Goal: Task Accomplishment & Management: Complete application form

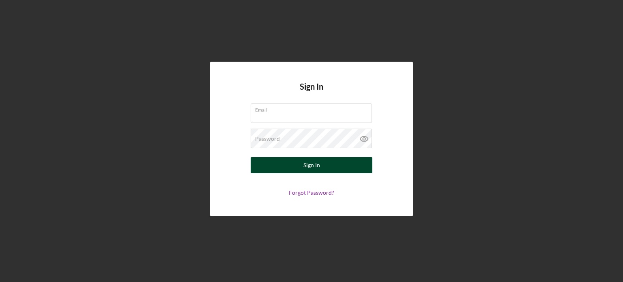
type input "[PERSON_NAME][EMAIL_ADDRESS][DOMAIN_NAME]"
click at [315, 163] on div "Sign In" at bounding box center [311, 165] width 17 height 16
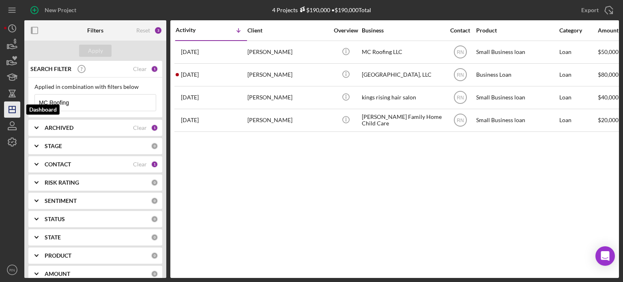
click at [13, 112] on polygon "button" at bounding box center [12, 109] width 6 height 6
click at [84, 101] on input "MC Roofing" at bounding box center [95, 103] width 121 height 16
type input "M"
click at [14, 103] on icon "Icon/Dashboard" at bounding box center [12, 109] width 20 height 20
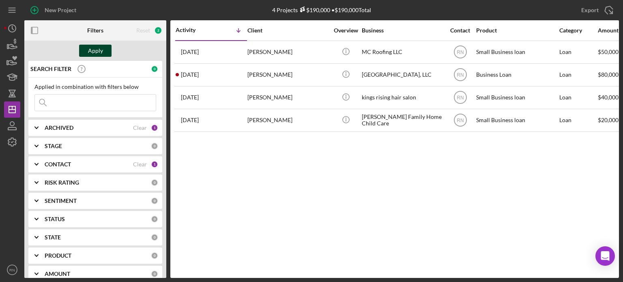
click at [90, 52] on div "Apply" at bounding box center [95, 51] width 15 height 12
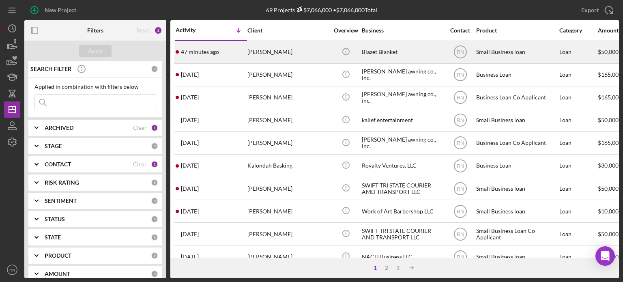
click at [369, 49] on div "Blazet Blanket" at bounding box center [402, 51] width 81 height 21
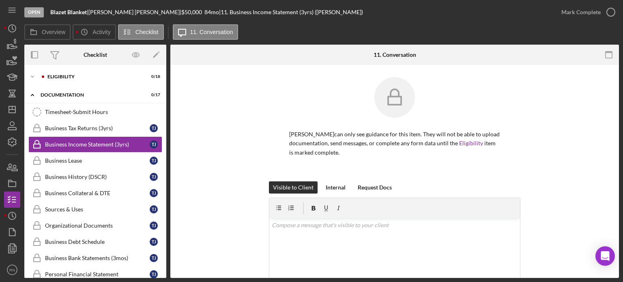
click at [1, 155] on div "Open Blazet Blanket | [PERSON_NAME] | $50,000 $50,000 84 mo | 11. Business Inco…" at bounding box center [311, 141] width 623 height 282
click at [127, 128] on div "Business Tax Returns (3yrs)" at bounding box center [97, 128] width 105 height 6
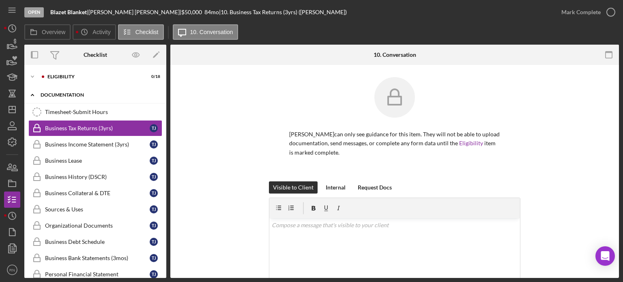
click at [70, 94] on div "Documentation" at bounding box center [99, 94] width 116 height 5
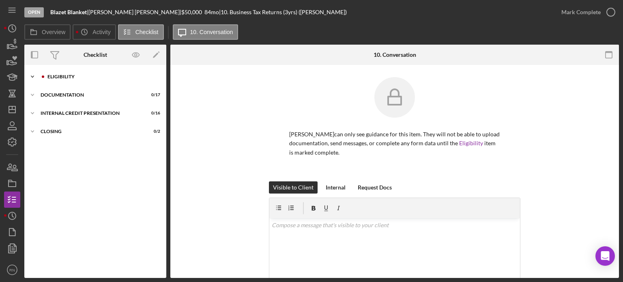
click at [63, 75] on div "Eligibility" at bounding box center [101, 76] width 109 height 5
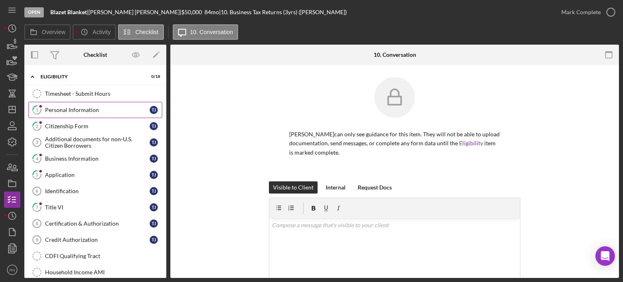
click at [123, 110] on div "Personal Information" at bounding box center [97, 110] width 105 height 6
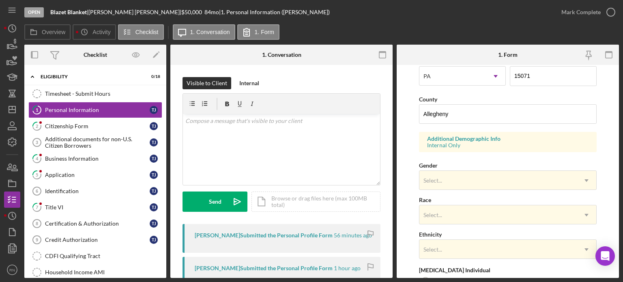
scroll to position [243, 0]
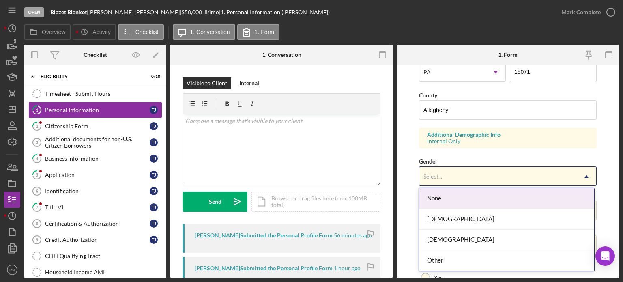
click at [586, 173] on icon "Icon/Dropdown Arrow" at bounding box center [586, 176] width 19 height 19
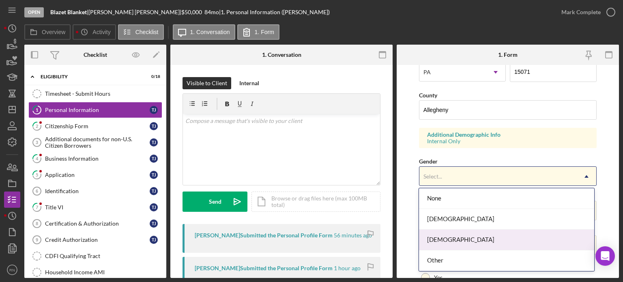
click at [445, 244] on div "[DEMOGRAPHIC_DATA]" at bounding box center [506, 240] width 175 height 21
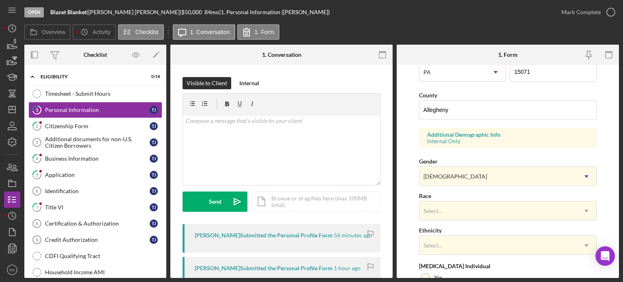
scroll to position [284, 0]
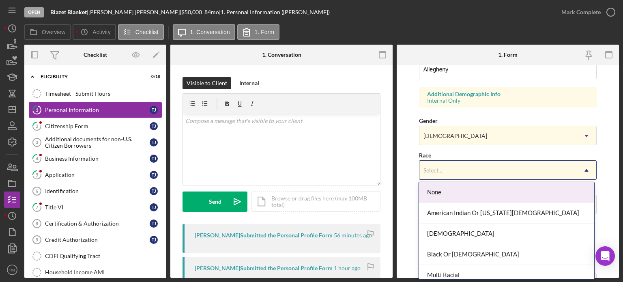
click at [584, 170] on icon "Icon/Dropdown Arrow" at bounding box center [586, 170] width 19 height 19
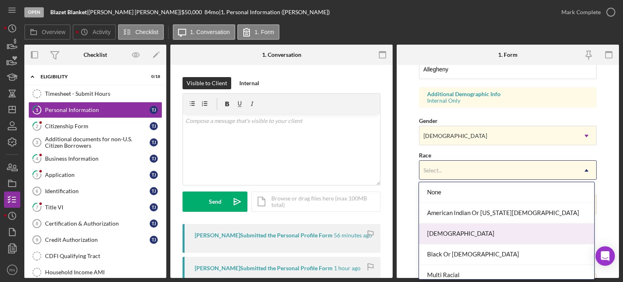
scroll to position [41, 0]
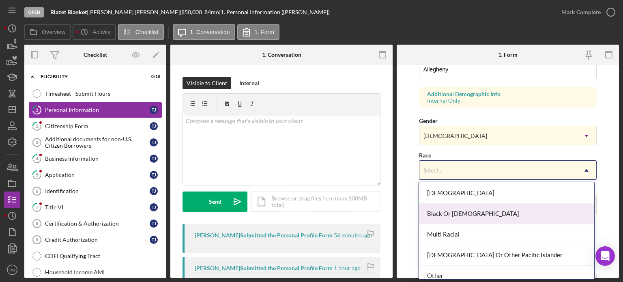
click at [467, 213] on div "Black Or [DEMOGRAPHIC_DATA]" at bounding box center [506, 214] width 175 height 21
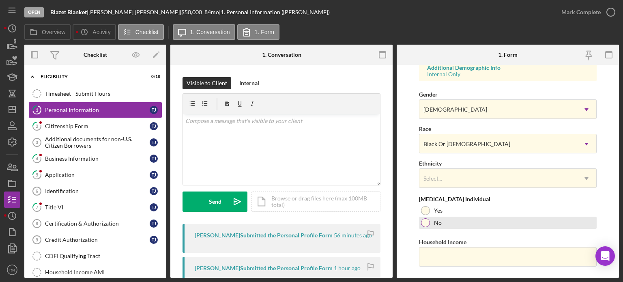
scroll to position [327, 0]
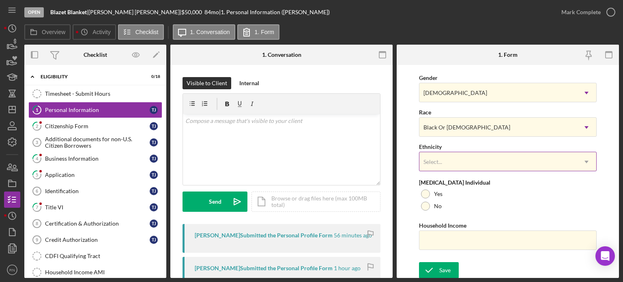
click at [585, 161] on use at bounding box center [587, 162] width 4 height 2
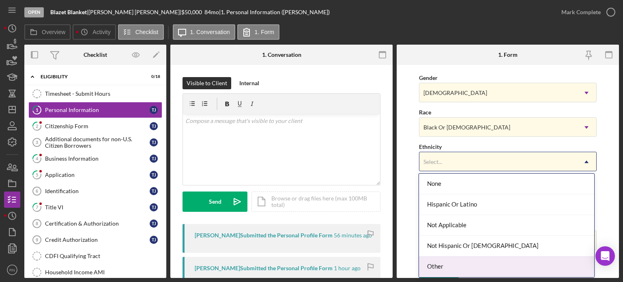
click at [428, 265] on div "Other" at bounding box center [506, 266] width 175 height 21
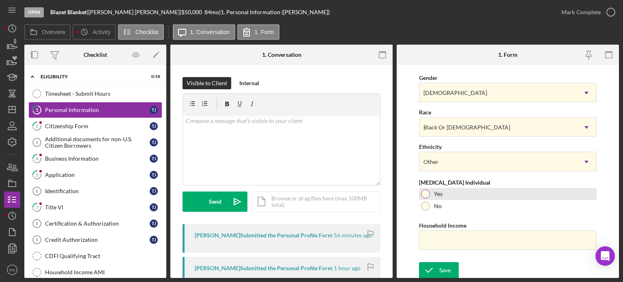
click at [426, 191] on div at bounding box center [425, 193] width 9 height 9
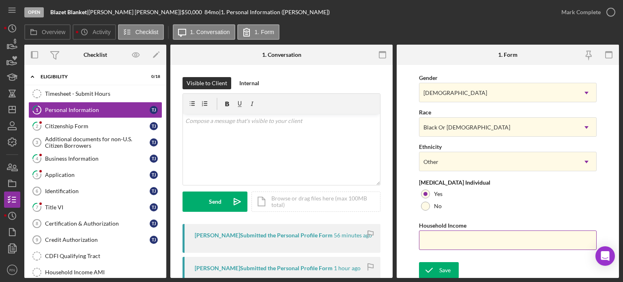
click at [457, 244] on input "Household Income" at bounding box center [508, 239] width 178 height 19
type input "$70,000"
click at [441, 271] on div "Save" at bounding box center [444, 270] width 11 height 16
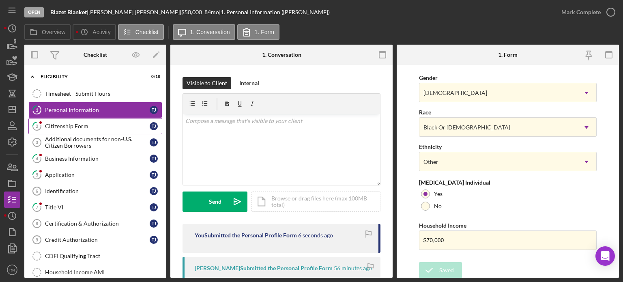
click at [81, 125] on div "Citizenship Form" at bounding box center [97, 126] width 105 height 6
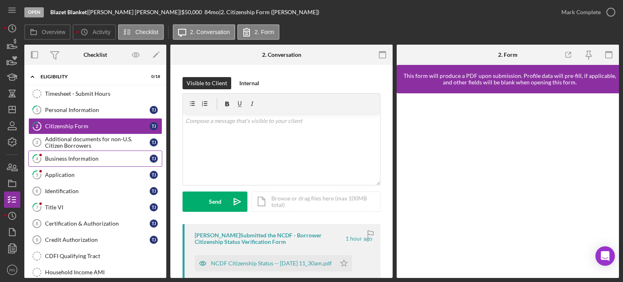
click at [88, 157] on div "Business Information" at bounding box center [97, 158] width 105 height 6
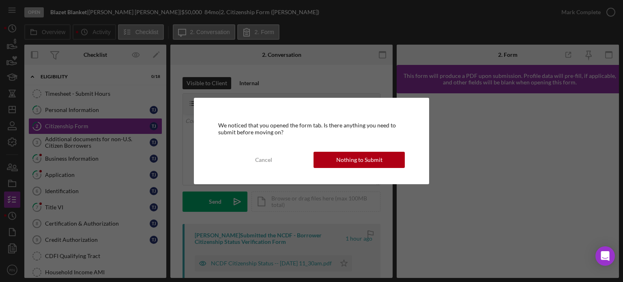
drag, startPoint x: 349, startPoint y: 157, endPoint x: 318, endPoint y: 167, distance: 32.8
click at [349, 157] on div "Nothing to Submit" at bounding box center [359, 160] width 46 height 16
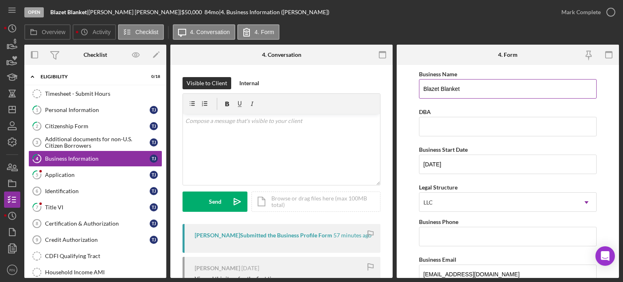
click at [475, 84] on input "Blazet Blanket" at bounding box center [508, 88] width 178 height 19
click at [477, 92] on input "Blazet Blanket" at bounding box center [508, 88] width 178 height 19
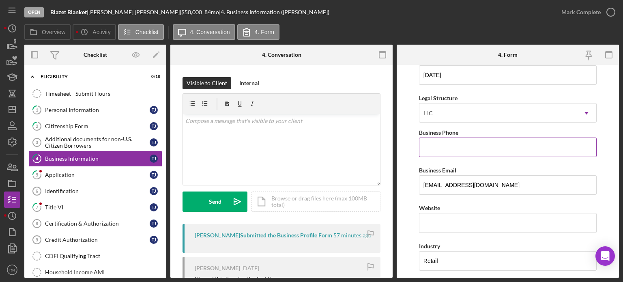
scroll to position [81, 0]
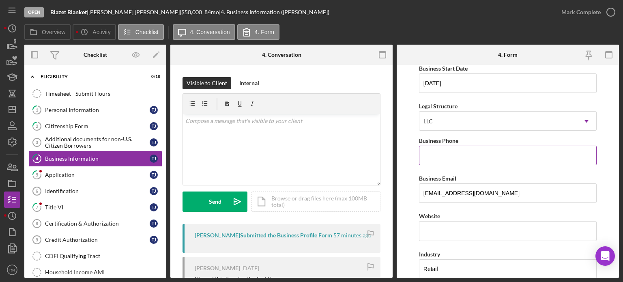
type input "Blazet Blanket, LLC"
click at [466, 150] on input "Business Phone" at bounding box center [508, 155] width 178 height 19
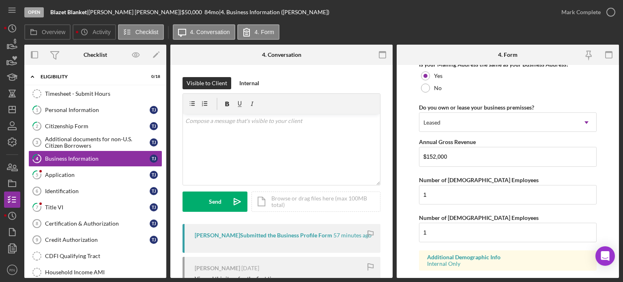
scroll to position [685, 0]
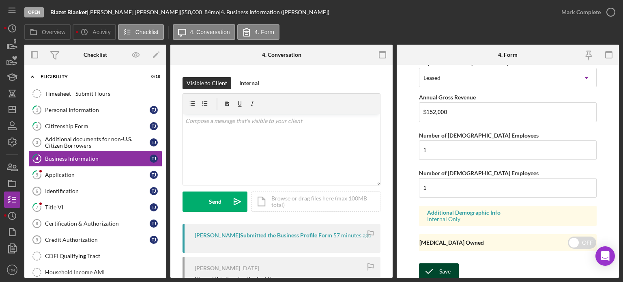
type input "[PHONE_NUMBER]"
click at [443, 267] on div "Save" at bounding box center [444, 271] width 11 height 16
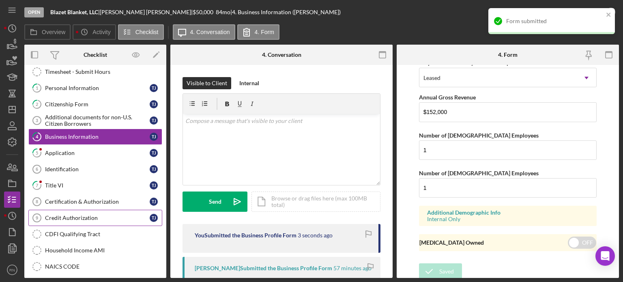
scroll to position [41, 0]
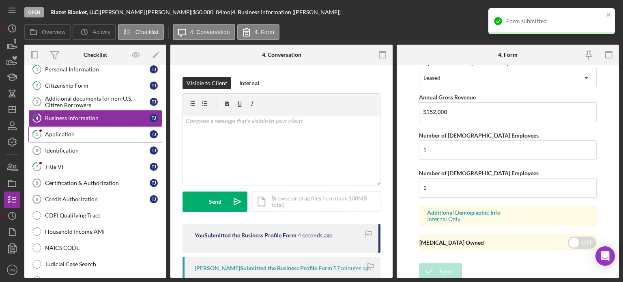
click at [75, 136] on div "Application" at bounding box center [97, 134] width 105 height 6
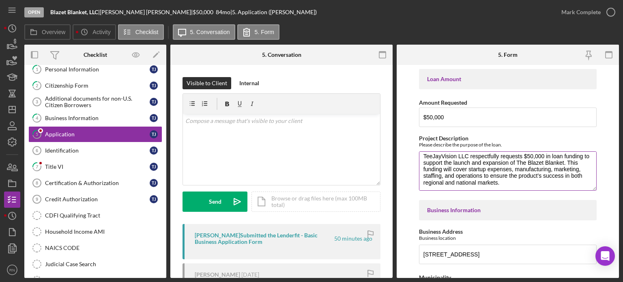
scroll to position [6, 0]
click at [522, 161] on textarea "TeeJayVision LLC respectfully requests $50,000 in loan funding to support the l…" at bounding box center [508, 170] width 178 height 39
click at [524, 163] on textarea "TeeJayVision LLC respectfully requests $50,000 in loan funding to support the l…" at bounding box center [508, 170] width 178 height 39
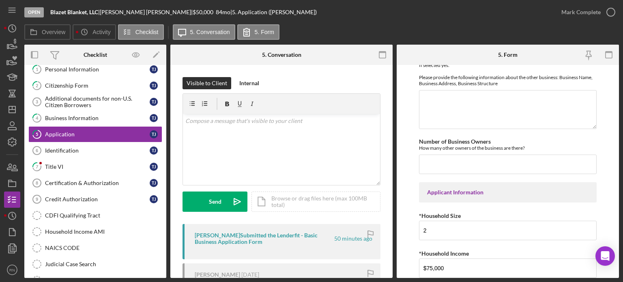
scroll to position [406, 0]
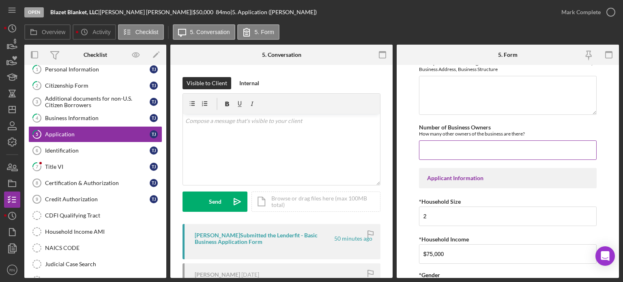
type textarea "The Blazet Blanket. This funding will cover startup expenses, manufacturing, ma…"
click at [453, 150] on input "Number of Business Owners" at bounding box center [508, 149] width 178 height 19
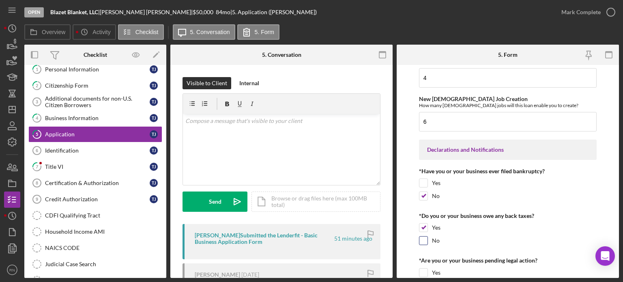
scroll to position [1055, 0]
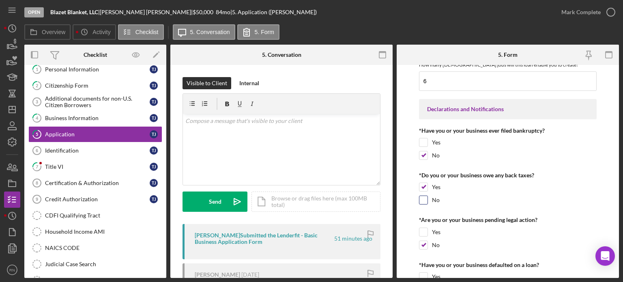
type input "1"
click at [428, 198] on div "No" at bounding box center [508, 202] width 178 height 13
click at [420, 196] on input "No" at bounding box center [423, 200] width 8 height 8
checkbox input "true"
click at [423, 183] on input "Yes" at bounding box center [423, 187] width 8 height 8
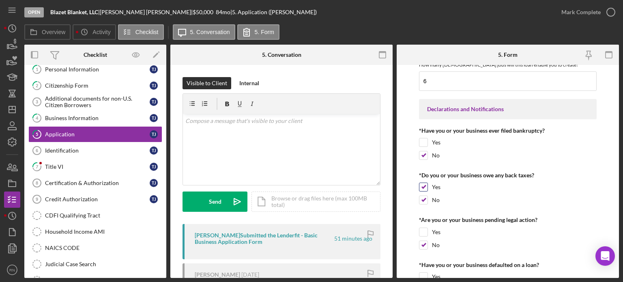
checkbox input "false"
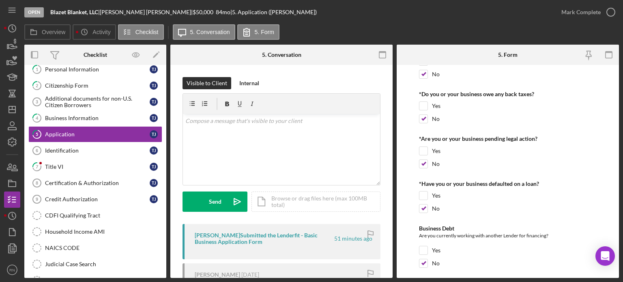
scroll to position [1154, 0]
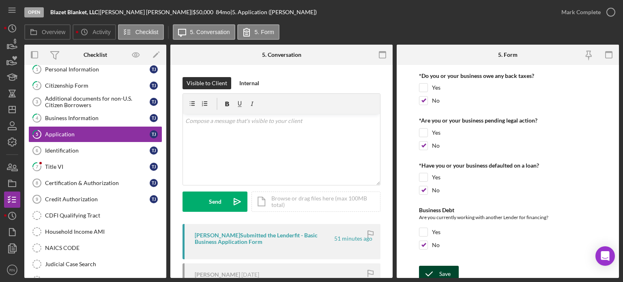
click at [436, 270] on icon "submit" at bounding box center [429, 274] width 20 height 20
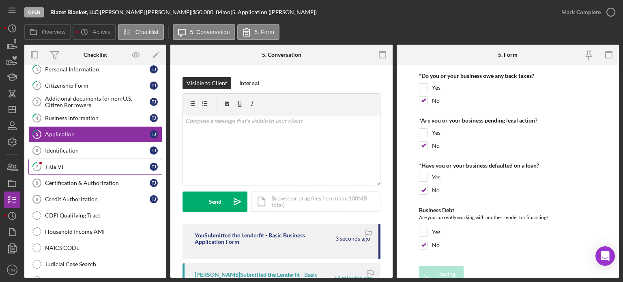
click at [48, 165] on div "Title VI" at bounding box center [97, 166] width 105 height 6
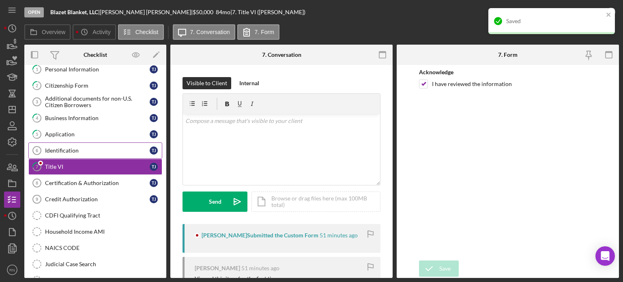
click at [85, 148] on div "Identification" at bounding box center [97, 150] width 105 height 6
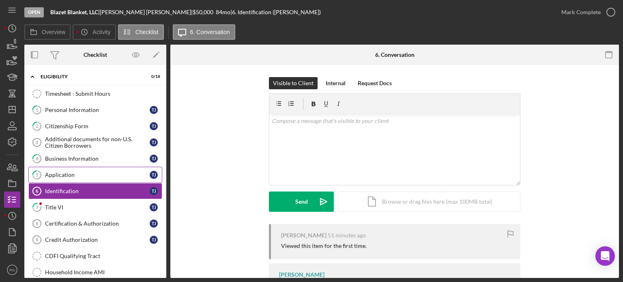
click at [83, 174] on div "Application" at bounding box center [97, 175] width 105 height 6
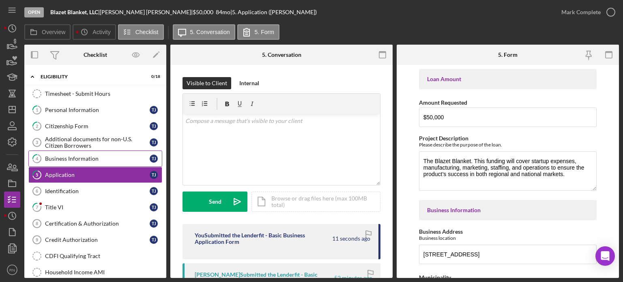
click at [71, 157] on div "Business Information" at bounding box center [97, 158] width 105 height 6
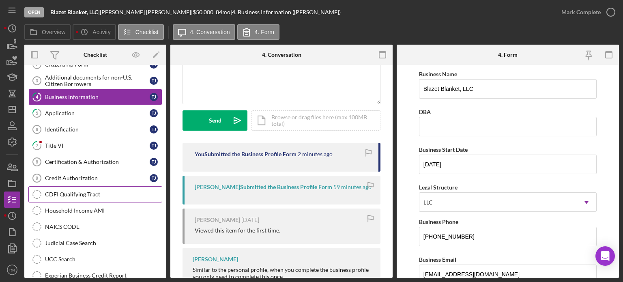
scroll to position [81, 0]
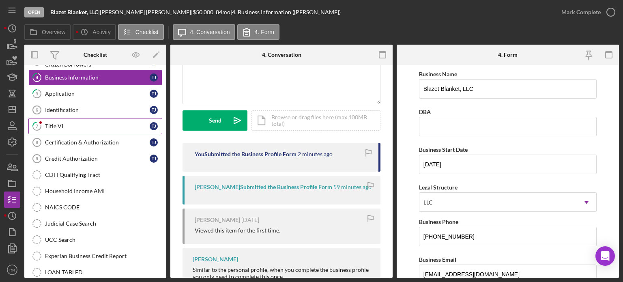
click at [55, 128] on div "Title VI" at bounding box center [97, 126] width 105 height 6
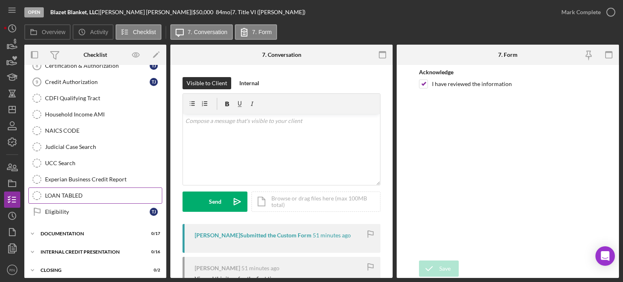
scroll to position [159, 0]
click at [68, 231] on div "Documentation" at bounding box center [99, 232] width 116 height 5
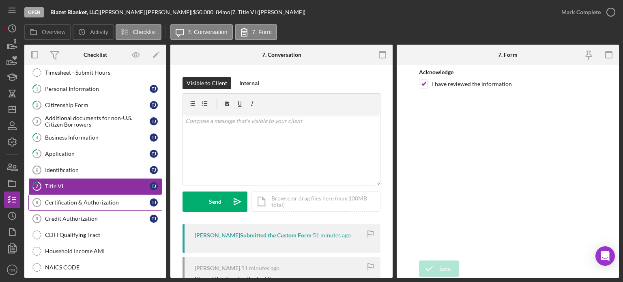
scroll to position [41, 0]
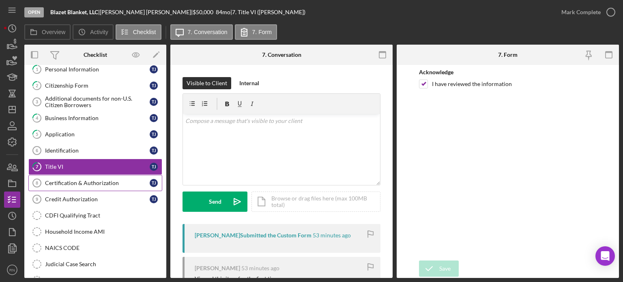
click at [109, 180] on div "Certification & Authorization" at bounding box center [97, 183] width 105 height 6
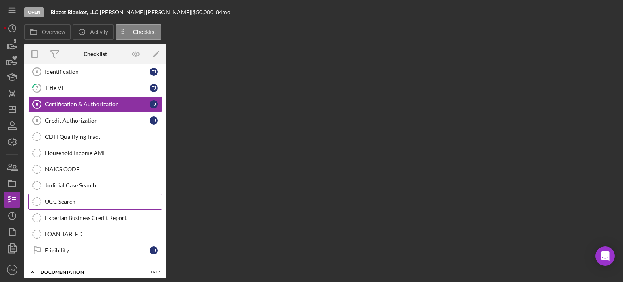
scroll to position [122, 0]
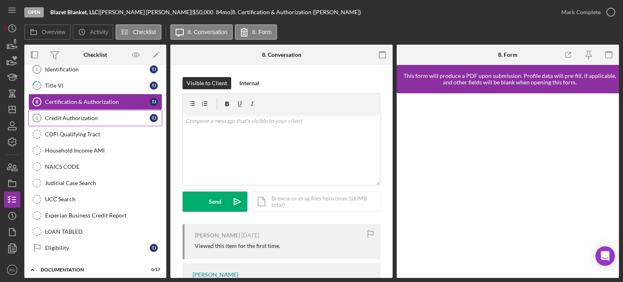
click at [84, 117] on div "Credit Authorization" at bounding box center [97, 118] width 105 height 6
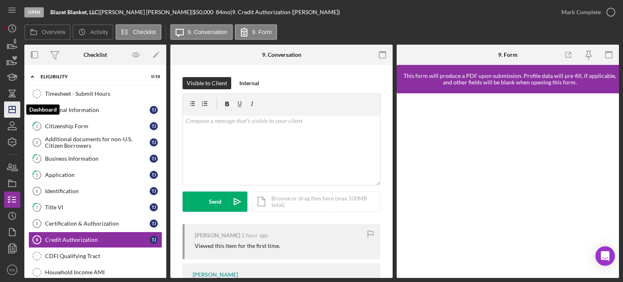
click at [11, 114] on icon "Icon/Dashboard" at bounding box center [12, 109] width 20 height 20
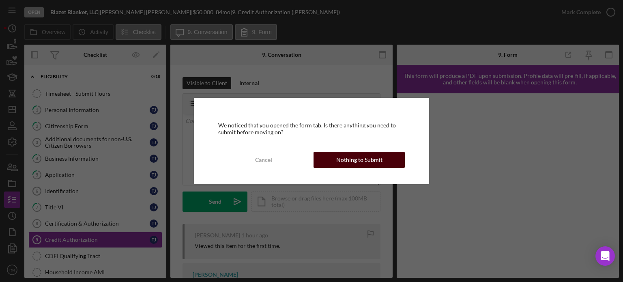
click at [331, 159] on button "Nothing to Submit" at bounding box center [359, 160] width 91 height 16
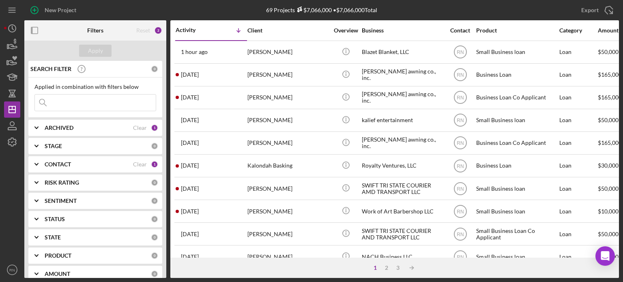
click at [55, 105] on input at bounding box center [95, 103] width 121 height 16
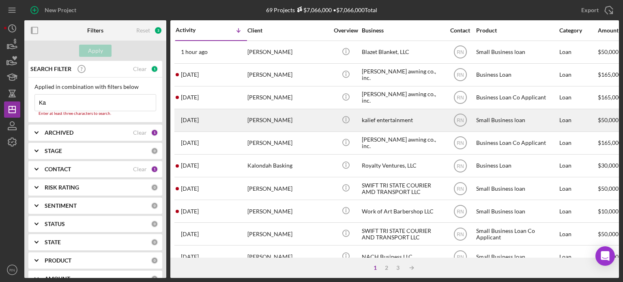
type input "Ka"
click at [269, 120] on div "[PERSON_NAME]" at bounding box center [287, 120] width 81 height 21
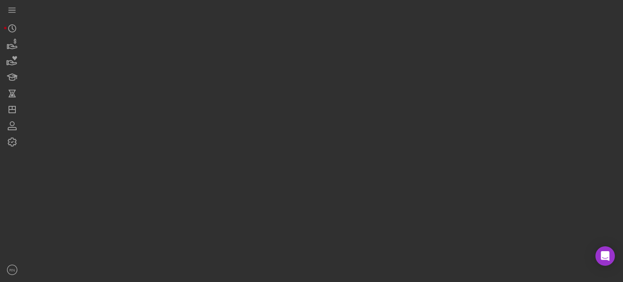
click at [269, 120] on div at bounding box center [321, 139] width 595 height 278
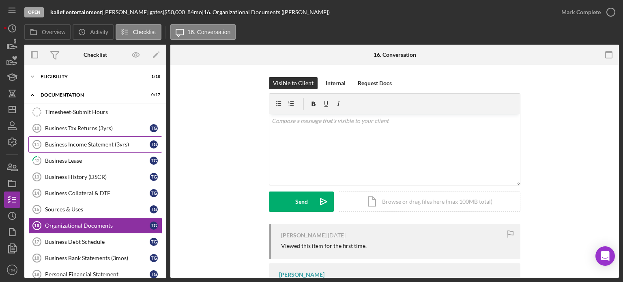
click at [109, 142] on div "Business Income Statement (3yrs)" at bounding box center [97, 144] width 105 height 6
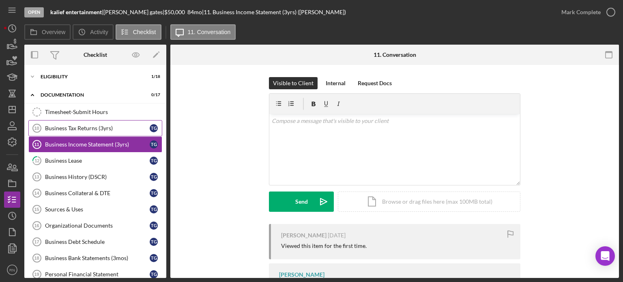
click at [96, 130] on div "Business Tax Returns (3yrs)" at bounding box center [97, 128] width 105 height 6
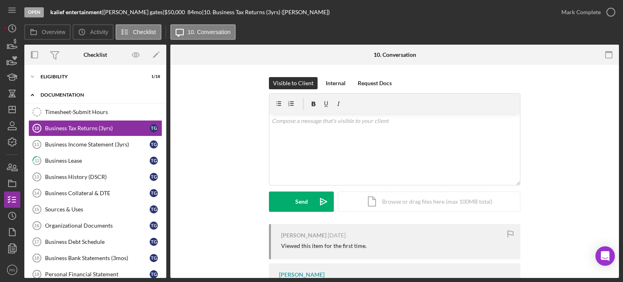
click at [78, 96] on div "Documentation" at bounding box center [99, 94] width 116 height 5
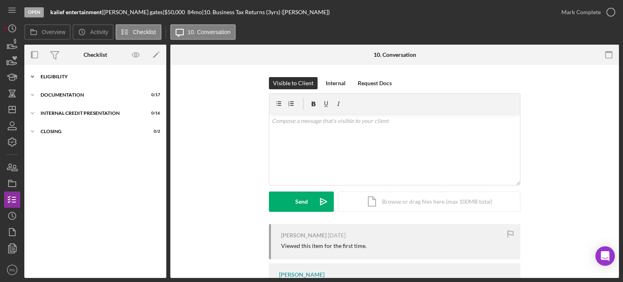
click at [77, 75] on div "Eligibility" at bounding box center [99, 76] width 116 height 5
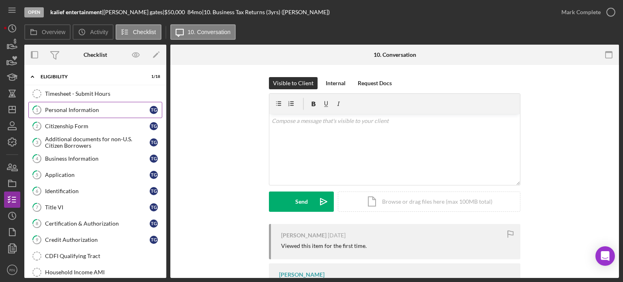
click at [99, 112] on div "Personal Information" at bounding box center [97, 110] width 105 height 6
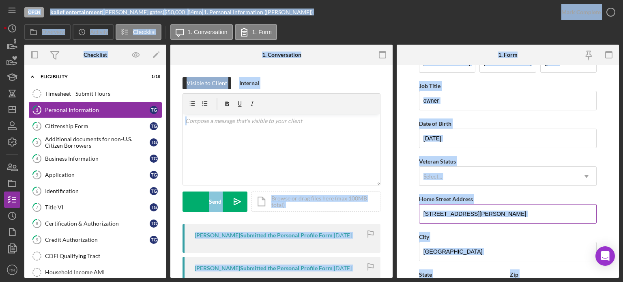
scroll to position [41, 0]
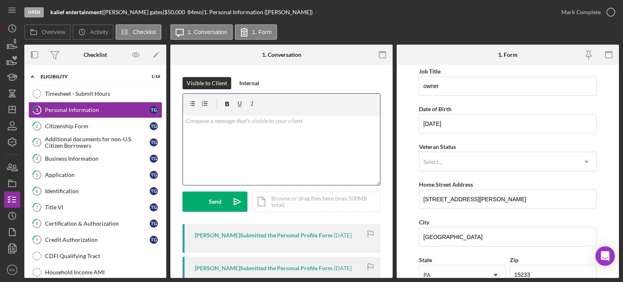
click at [342, 148] on div "v Color teal Color pink Remove color Add row above Add row below Add column bef…" at bounding box center [281, 149] width 197 height 71
click at [588, 161] on icon "Icon/Dropdown Arrow" at bounding box center [586, 161] width 19 height 19
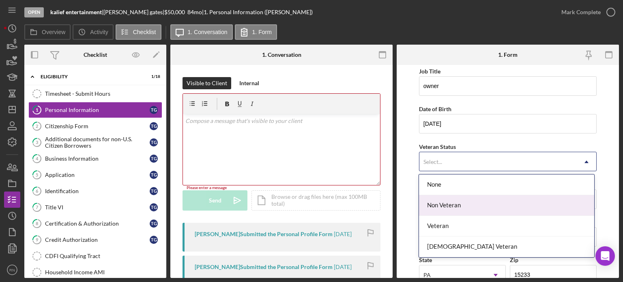
click at [500, 207] on div "Non Veteran" at bounding box center [506, 205] width 175 height 21
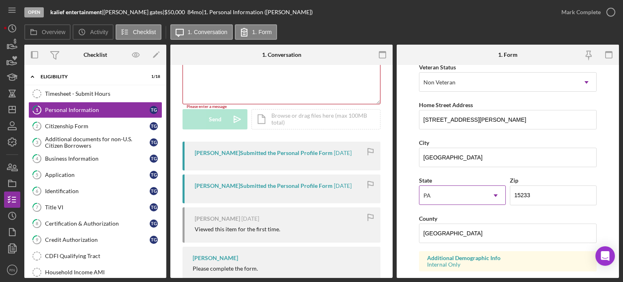
scroll to position [122, 0]
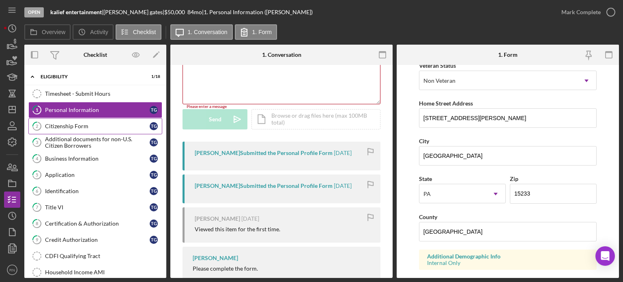
click at [79, 125] on div "Citizenship Form" at bounding box center [97, 126] width 105 height 6
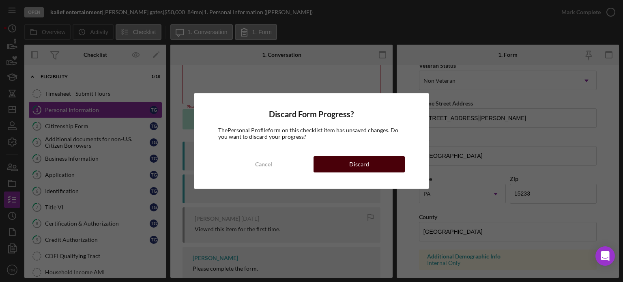
click at [380, 167] on button "Discard" at bounding box center [359, 164] width 91 height 16
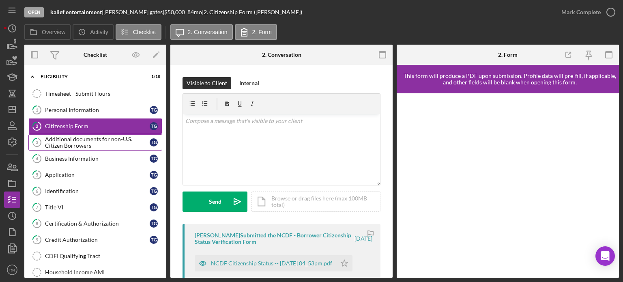
click at [109, 142] on div "Additional documents for non-U.S. Citizen Borrowers" at bounding box center [97, 142] width 105 height 13
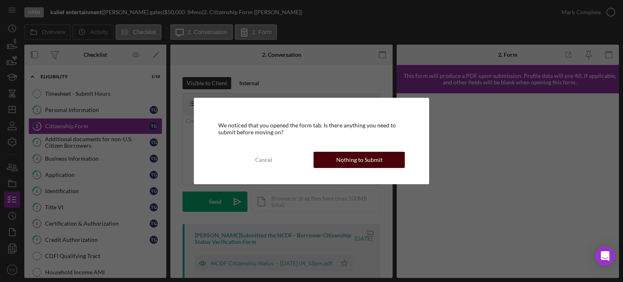
click at [366, 157] on div "Nothing to Submit" at bounding box center [359, 160] width 46 height 16
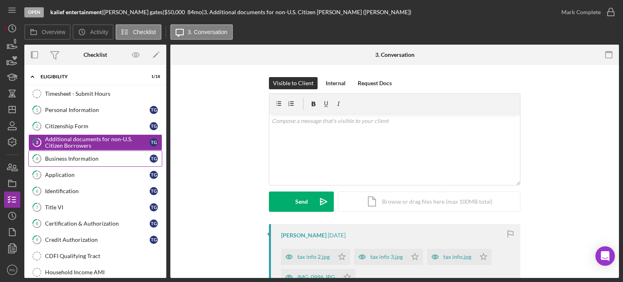
click at [83, 156] on div "Business Information" at bounding box center [97, 158] width 105 height 6
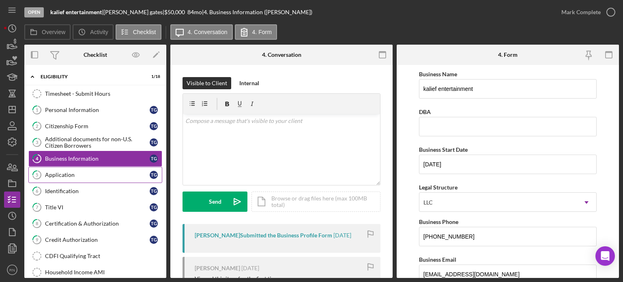
click at [73, 172] on div "Application" at bounding box center [97, 175] width 105 height 6
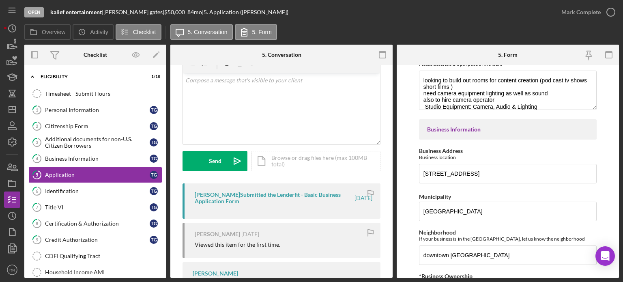
scroll to position [81, 0]
click at [105, 188] on div "Identification" at bounding box center [97, 191] width 105 height 6
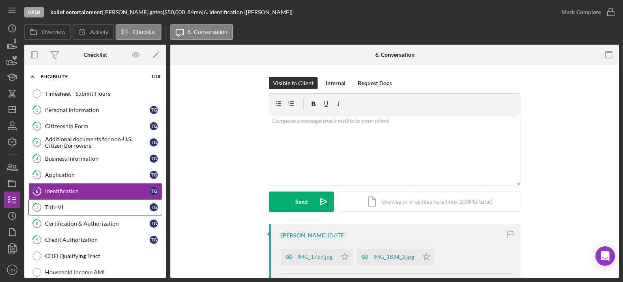
click at [71, 209] on div "Title VI" at bounding box center [97, 207] width 105 height 6
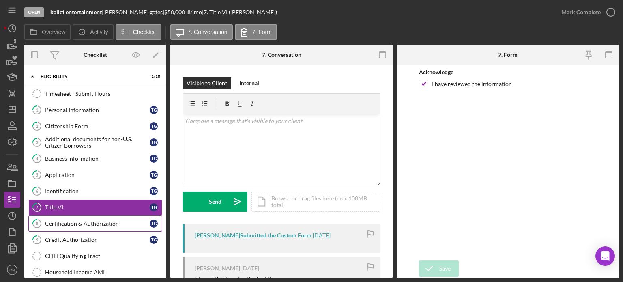
drag, startPoint x: 89, startPoint y: 222, endPoint x: 131, endPoint y: 218, distance: 42.4
click at [89, 223] on div "Certification & Authorization" at bounding box center [97, 223] width 105 height 6
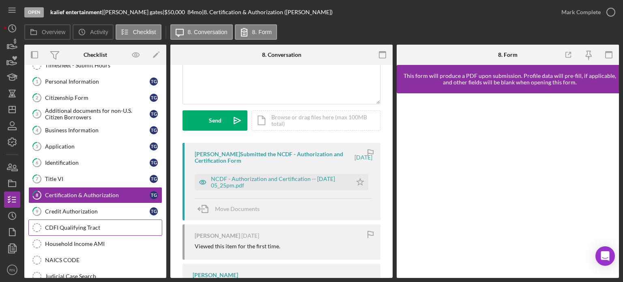
scroll to position [41, 0]
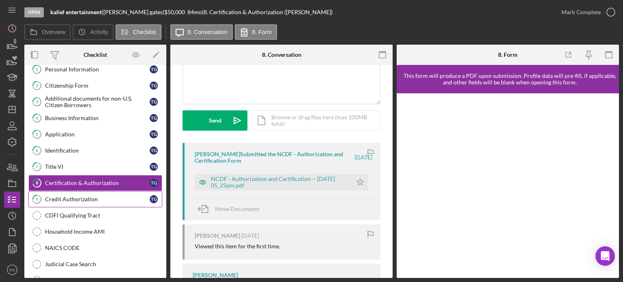
click at [88, 196] on div "Credit Authorization" at bounding box center [97, 199] width 105 height 6
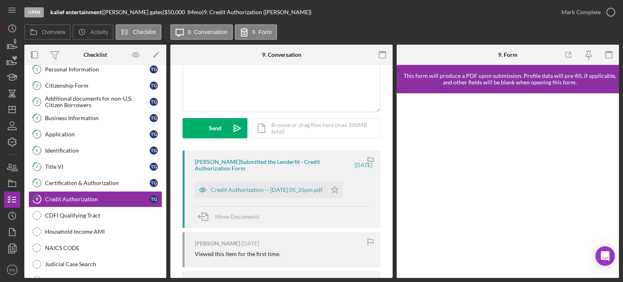
scroll to position [81, 0]
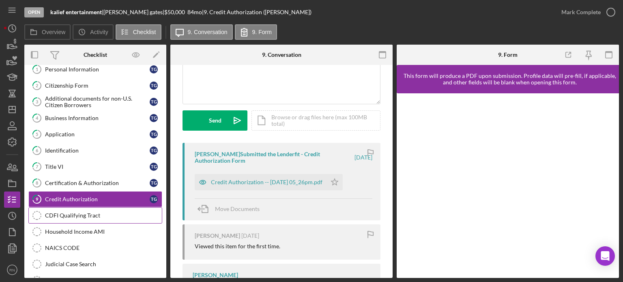
click at [73, 212] on div "CDFI Qualifying Tract" at bounding box center [103, 215] width 117 height 6
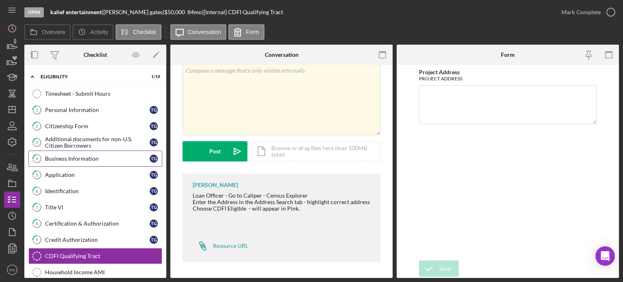
click at [85, 155] on div "Business Information" at bounding box center [97, 158] width 105 height 6
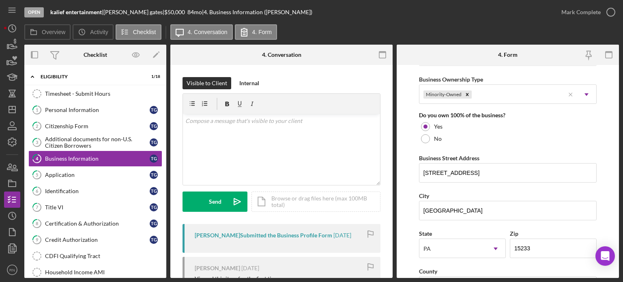
scroll to position [406, 0]
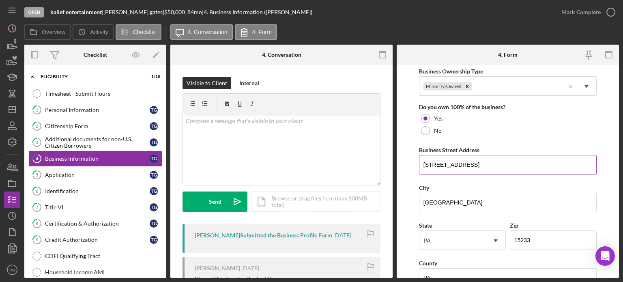
click at [474, 163] on input "[STREET_ADDRESS]" at bounding box center [508, 164] width 178 height 19
type input "3"
type input "308"
type input "[STREET_ADDRESS]"
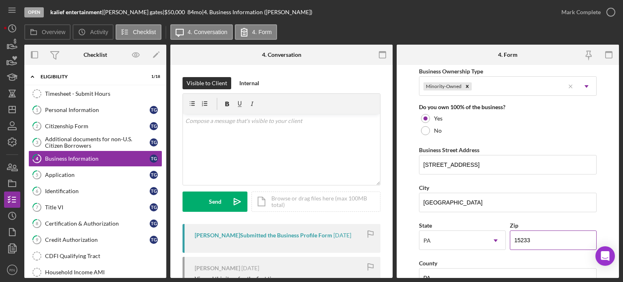
click at [532, 238] on input "15233" at bounding box center [553, 239] width 87 height 19
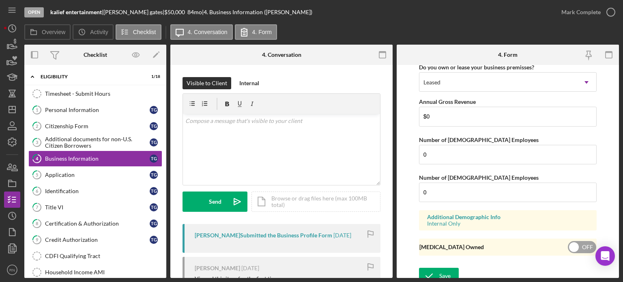
scroll to position [685, 0]
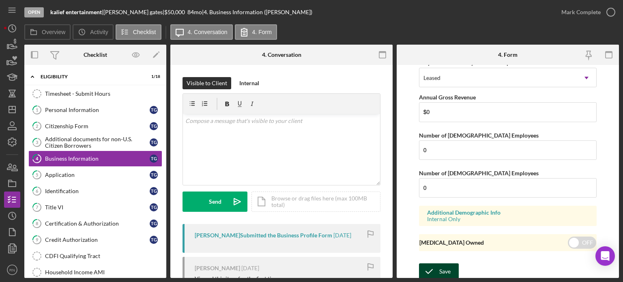
type input "15222"
click at [445, 268] on div "Save" at bounding box center [444, 271] width 11 height 16
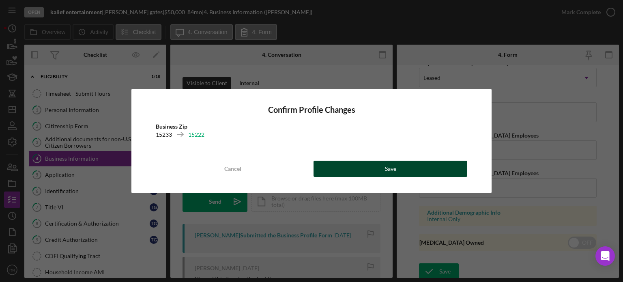
drag, startPoint x: 409, startPoint y: 170, endPoint x: 404, endPoint y: 171, distance: 5.0
click at [408, 170] on button "Save" at bounding box center [391, 169] width 154 height 16
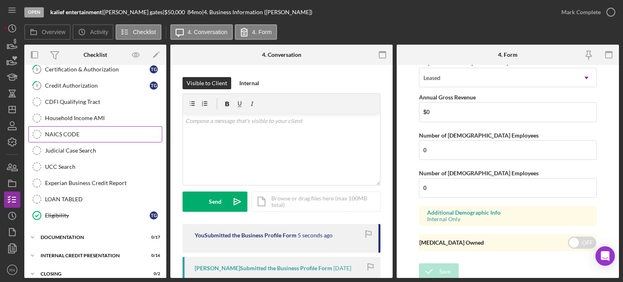
scroll to position [159, 0]
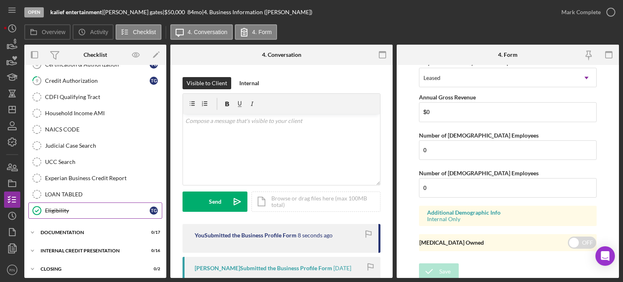
click at [79, 212] on link "Eligibility Eligibility t g" at bounding box center [95, 210] width 134 height 16
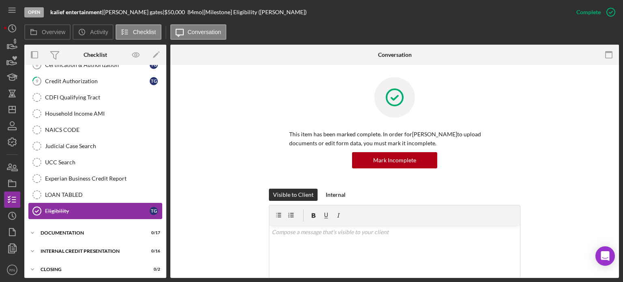
scroll to position [159, 0]
click at [77, 230] on div "Documentation" at bounding box center [99, 232] width 116 height 5
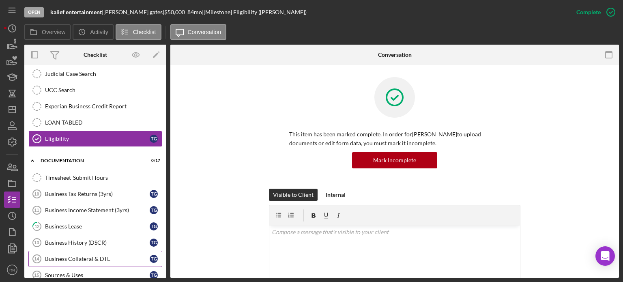
scroll to position [240, 0]
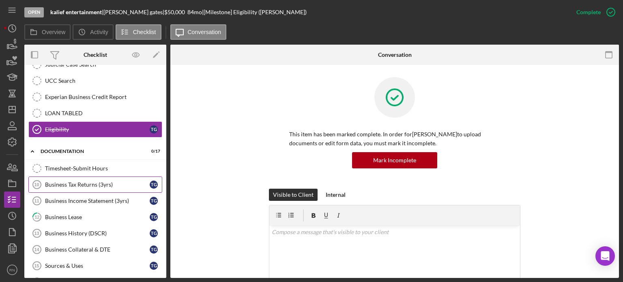
click at [91, 182] on div "Business Tax Returns (3yrs)" at bounding box center [97, 184] width 105 height 6
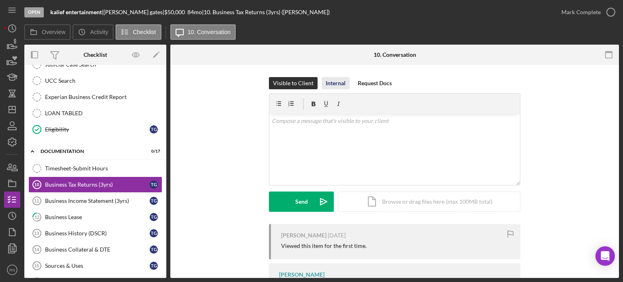
click at [339, 86] on div "Internal" at bounding box center [336, 83] width 20 height 12
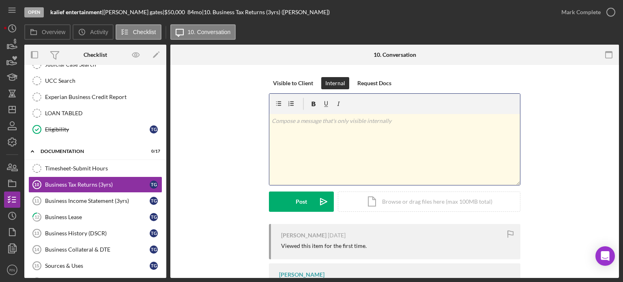
click at [311, 132] on div "v Color teal Color pink Remove color Add row above Add row below Add column bef…" at bounding box center [394, 149] width 251 height 71
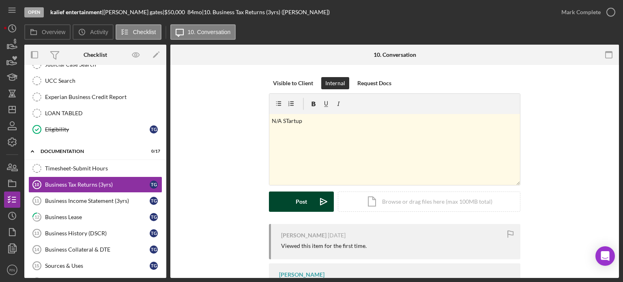
drag, startPoint x: 305, startPoint y: 205, endPoint x: 297, endPoint y: 201, distance: 9.6
click at [305, 205] on div "Post" at bounding box center [301, 201] width 11 height 20
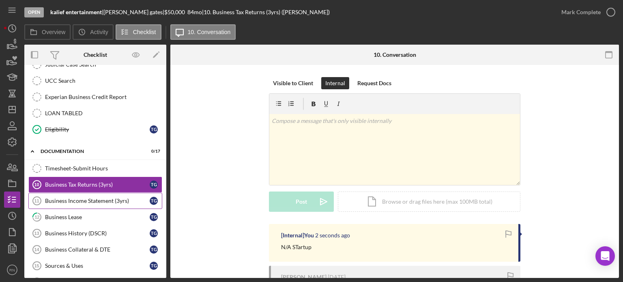
click at [110, 198] on div "Business Income Statement (3yrs)" at bounding box center [97, 201] width 105 height 6
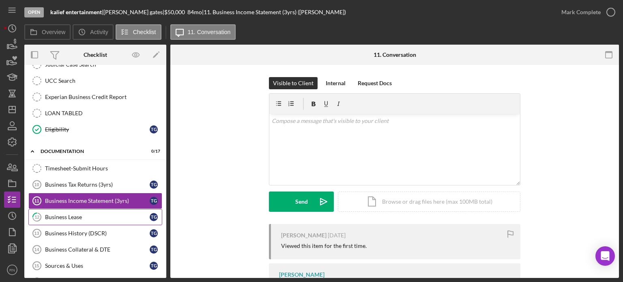
click at [78, 214] on div "Business Lease" at bounding box center [97, 217] width 105 height 6
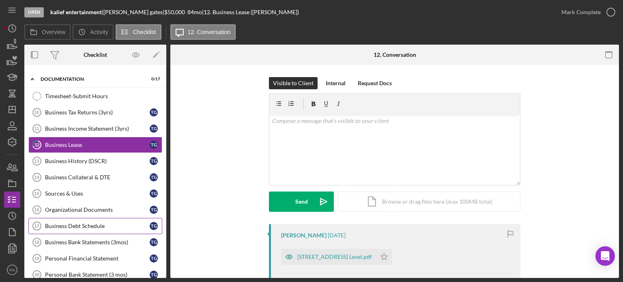
scroll to position [321, 0]
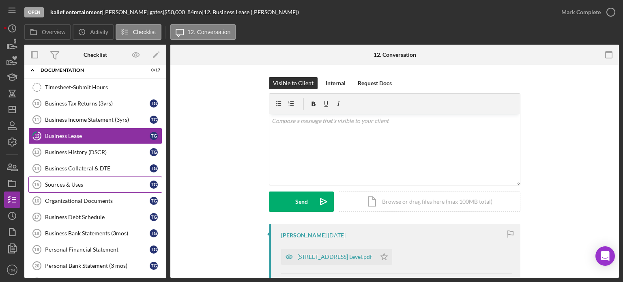
click at [89, 181] on div "Sources & Uses" at bounding box center [97, 184] width 105 height 6
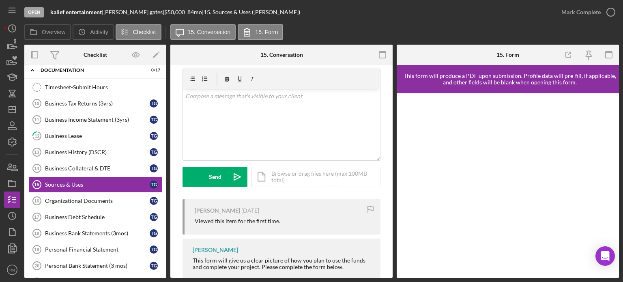
scroll to position [43, 0]
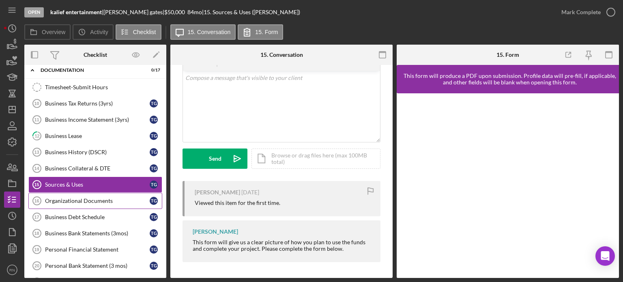
click at [101, 198] on div "Organizational Documents" at bounding box center [97, 201] width 105 height 6
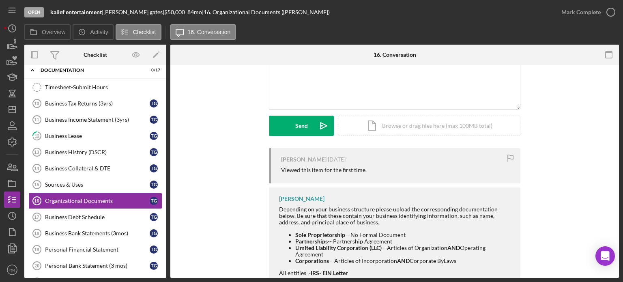
scroll to position [81, 0]
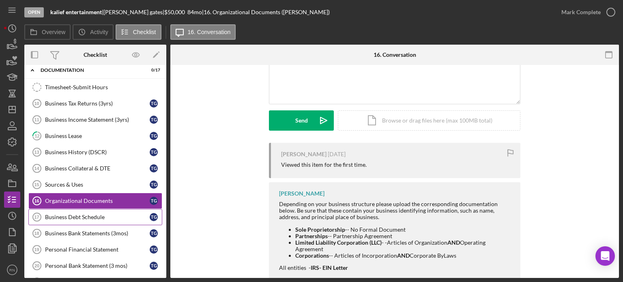
click at [98, 214] on div "Business Debt Schedule" at bounding box center [97, 217] width 105 height 6
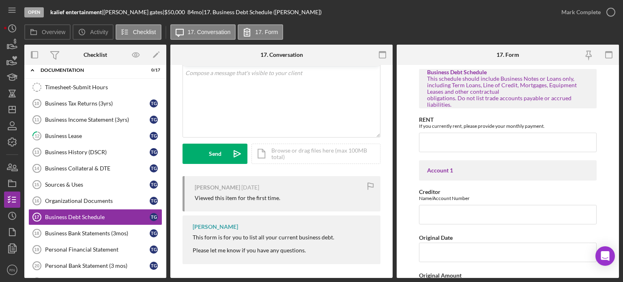
scroll to position [49, 0]
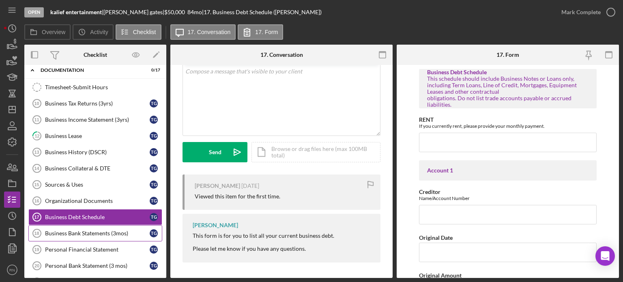
click at [99, 230] on div "Business Bank Statements (3mos)" at bounding box center [97, 233] width 105 height 6
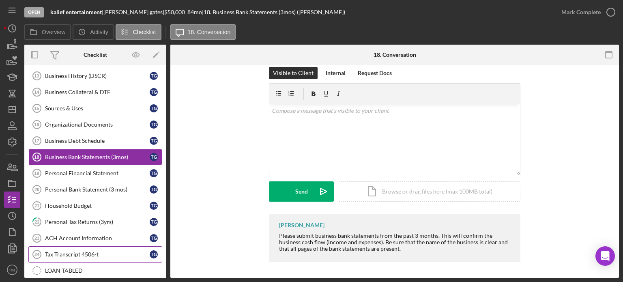
scroll to position [402, 0]
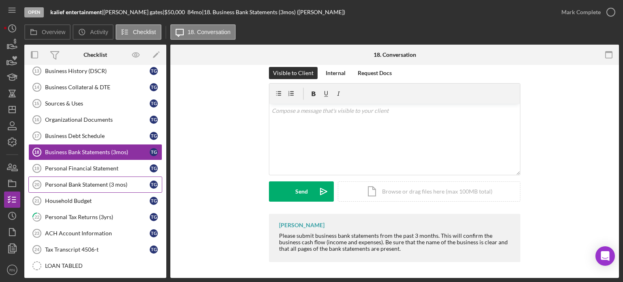
click at [99, 181] on div "Personal Bank Statement (3 mos)" at bounding box center [97, 184] width 105 height 6
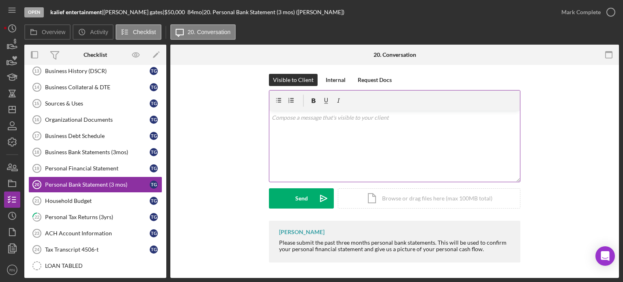
scroll to position [4, 0]
click at [362, 146] on div "v Color teal Color pink Remove color Add row above Add row below Add column bef…" at bounding box center [394, 145] width 251 height 71
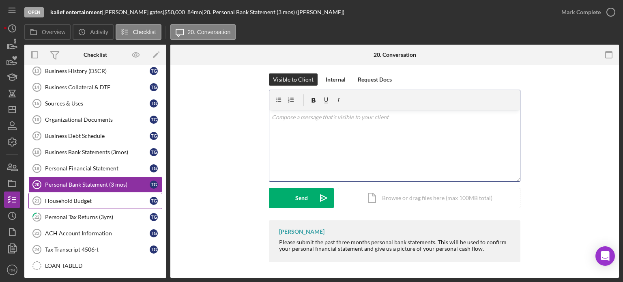
scroll to position [2, 0]
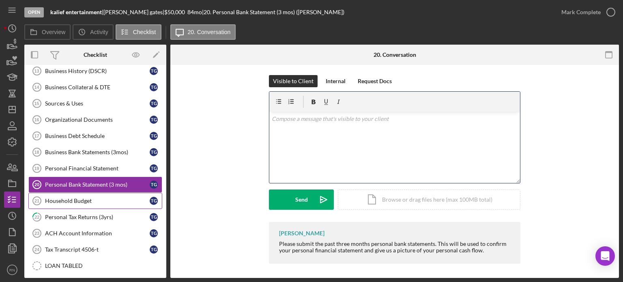
click at [80, 198] on div "Household Budget" at bounding box center [97, 201] width 105 height 6
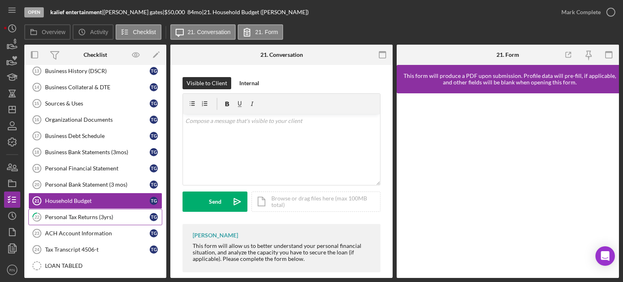
click at [92, 214] on div "Personal Tax Returns (3yrs)" at bounding box center [97, 217] width 105 height 6
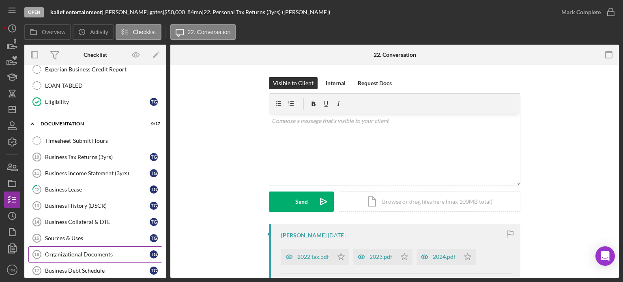
scroll to position [281, 0]
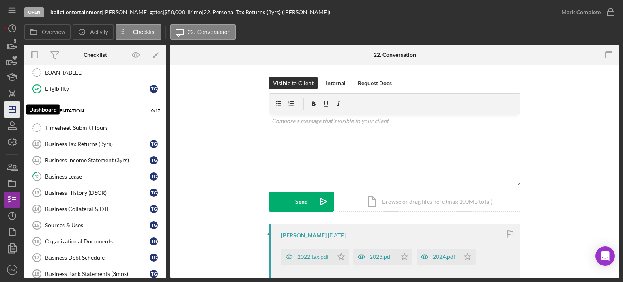
click at [6, 111] on icon "Icon/Dashboard" at bounding box center [12, 109] width 20 height 20
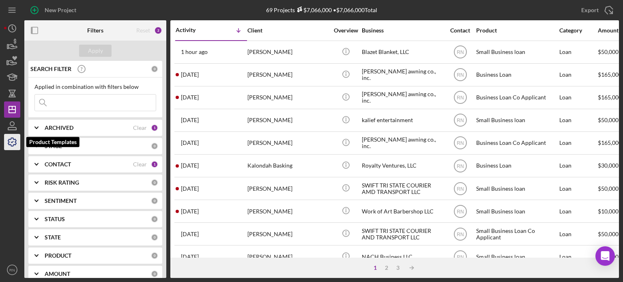
click at [15, 140] on icon "button" at bounding box center [12, 142] width 8 height 8
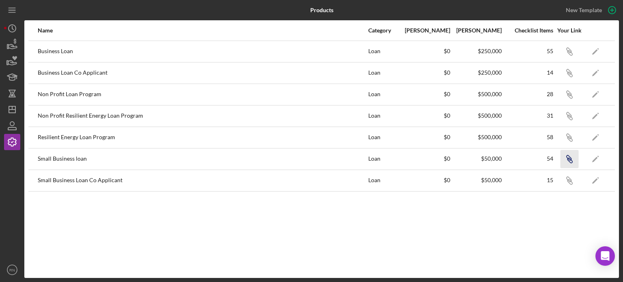
click at [570, 155] on icon "Icon/Link" at bounding box center [569, 159] width 18 height 18
